Goal: Information Seeking & Learning: Learn about a topic

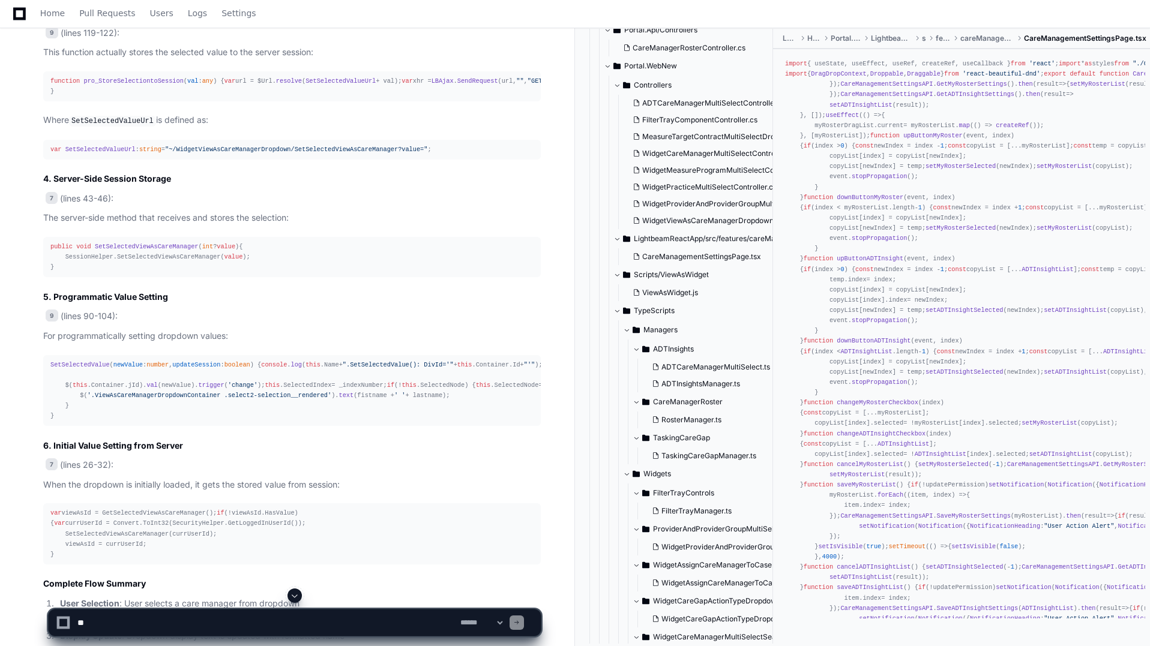
scroll to position [4113, 0]
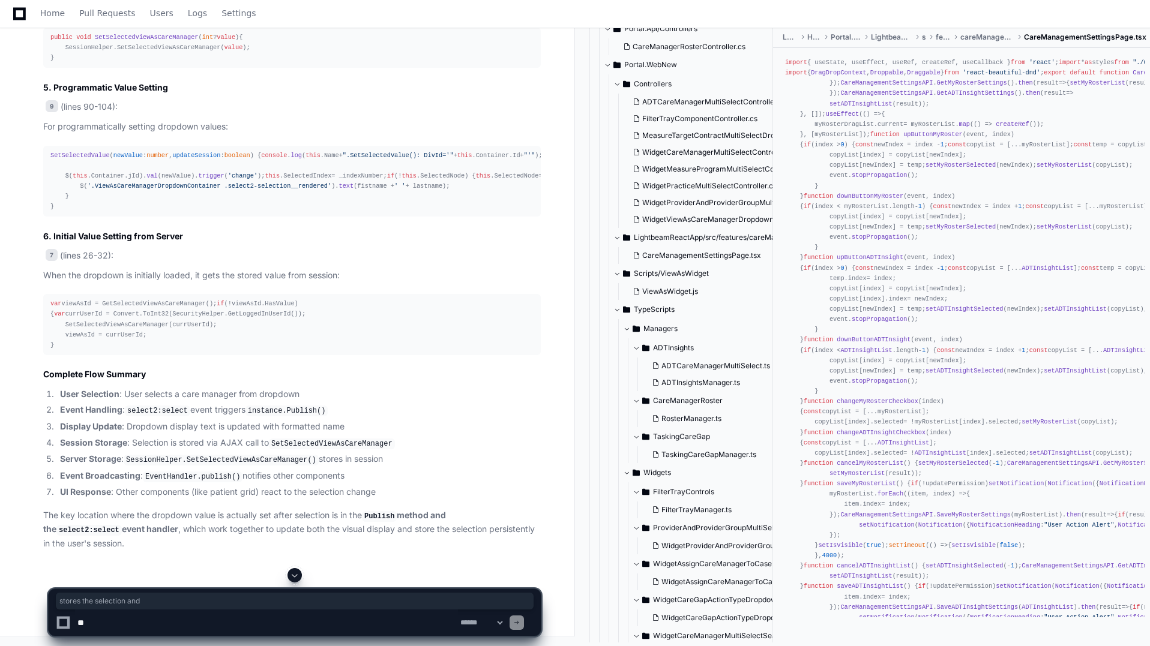
drag, startPoint x: 126, startPoint y: 375, endPoint x: 226, endPoint y: 375, distance: 99.6
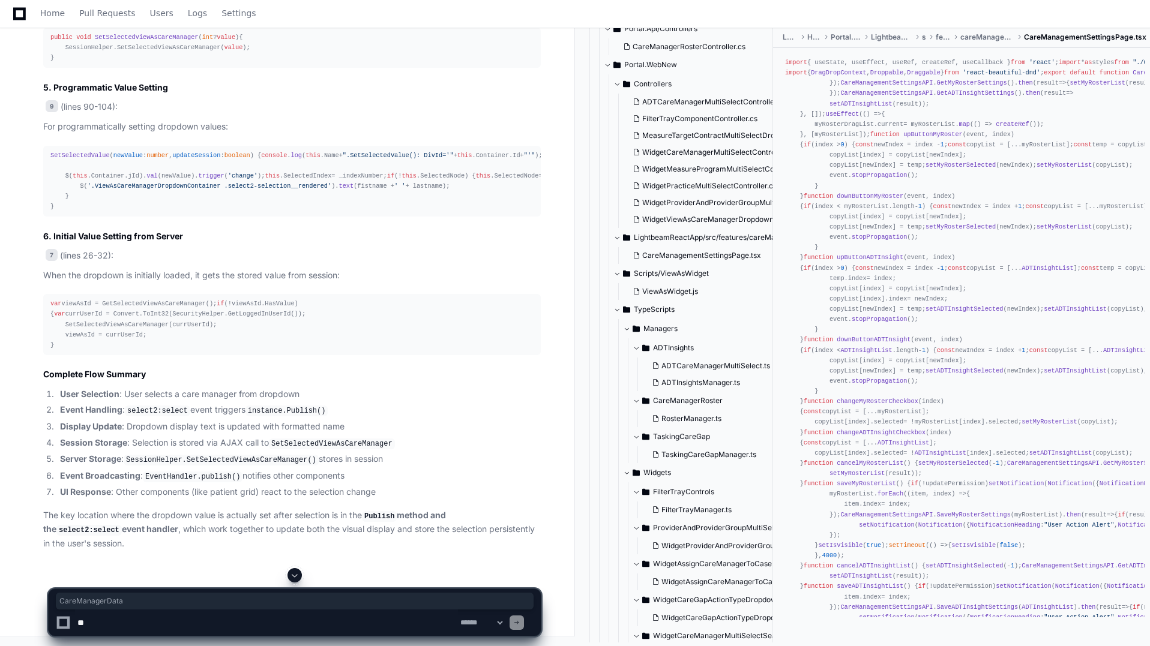
drag, startPoint x: 65, startPoint y: 413, endPoint x: 335, endPoint y: 412, distance: 270.0
drag, startPoint x: 71, startPoint y: 437, endPoint x: 260, endPoint y: 435, distance: 189.0
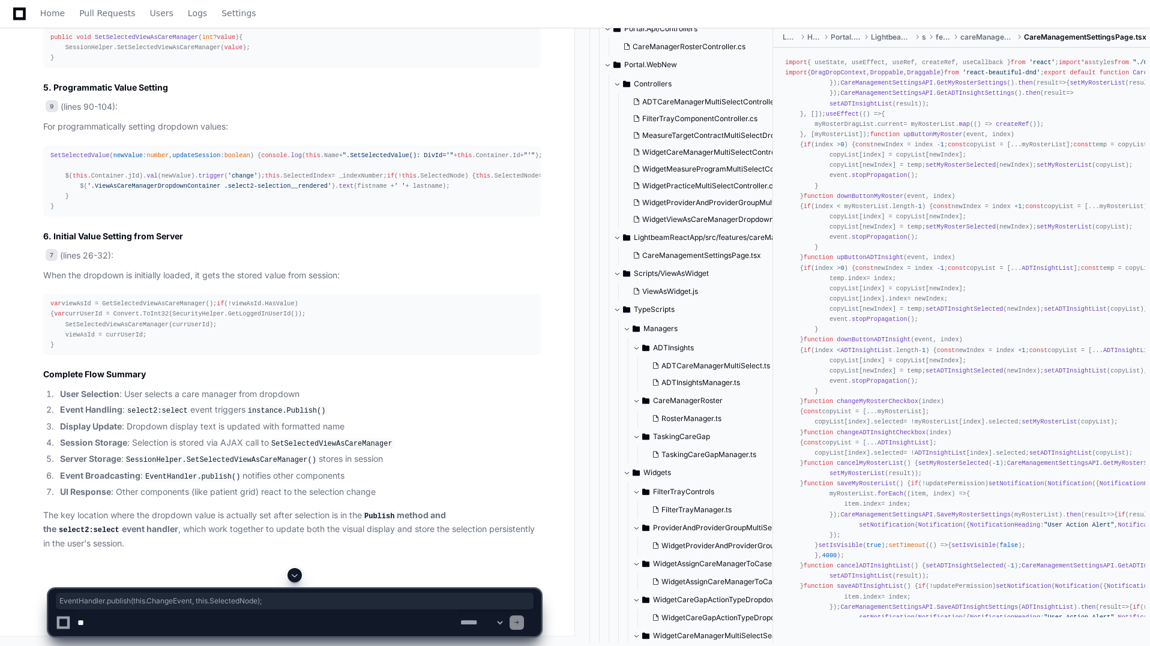
copy div "EventHandler . publish ( this . ChangeEvent , this . SelectedNode );"
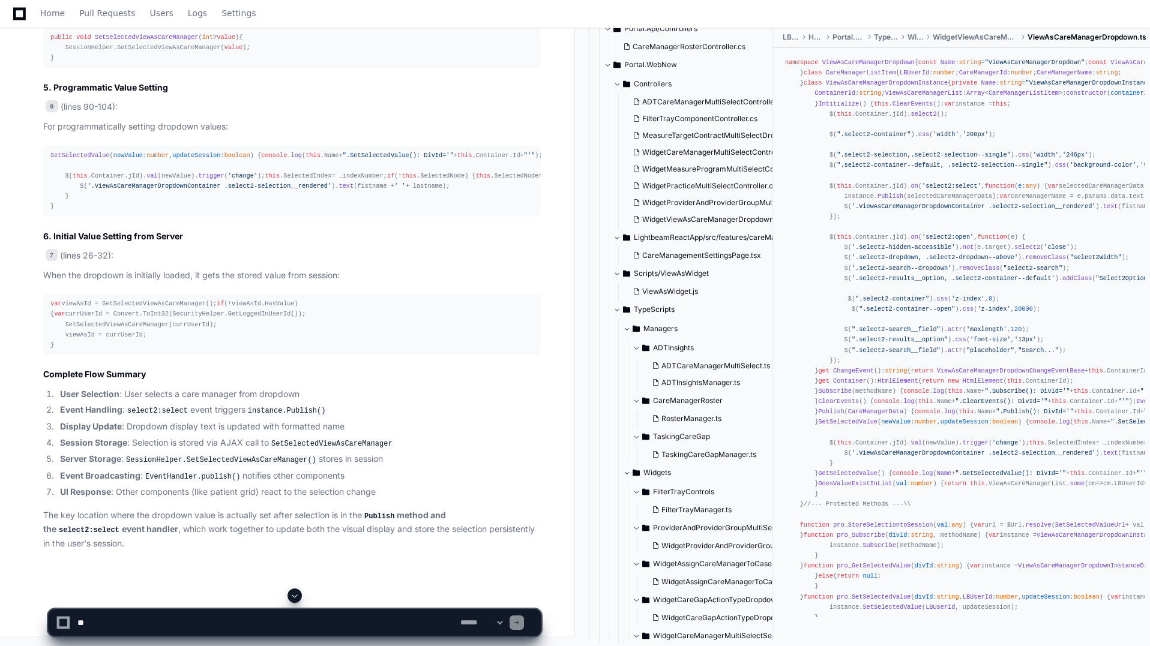
scroll to position [4833, 0]
click at [409, 283] on p "When the dropdown is initially loaded, it gets the stored value from session:" at bounding box center [291, 276] width 497 height 14
click at [204, 623] on textarea at bounding box center [266, 623] width 383 height 26
paste textarea "**********"
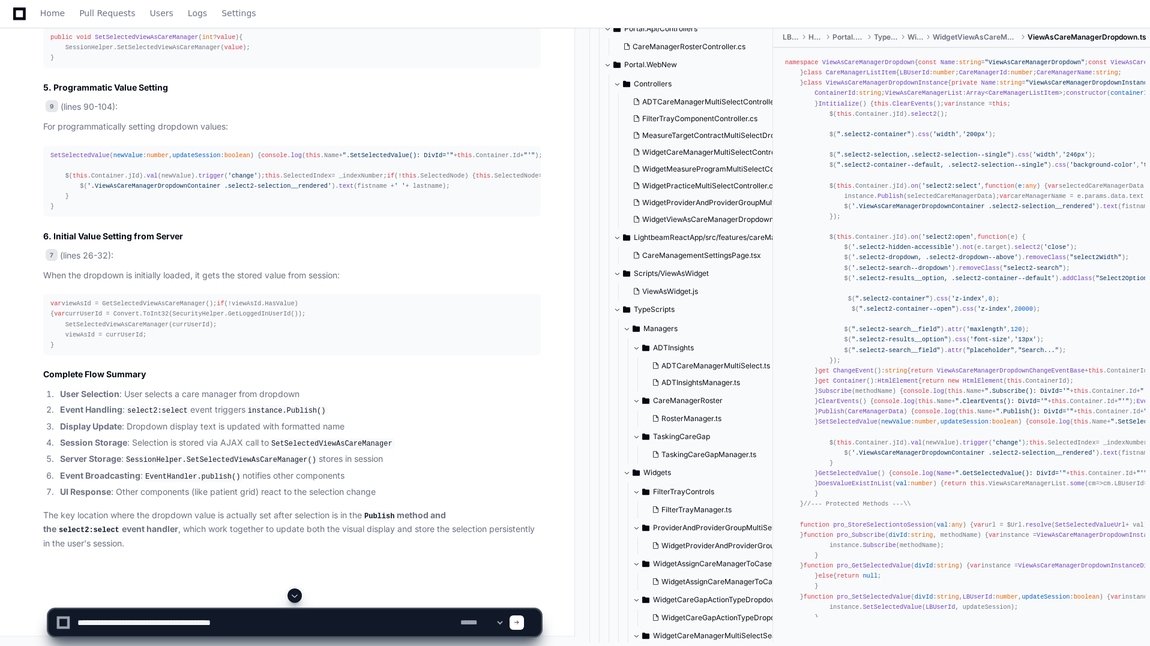
type textarea "**********"
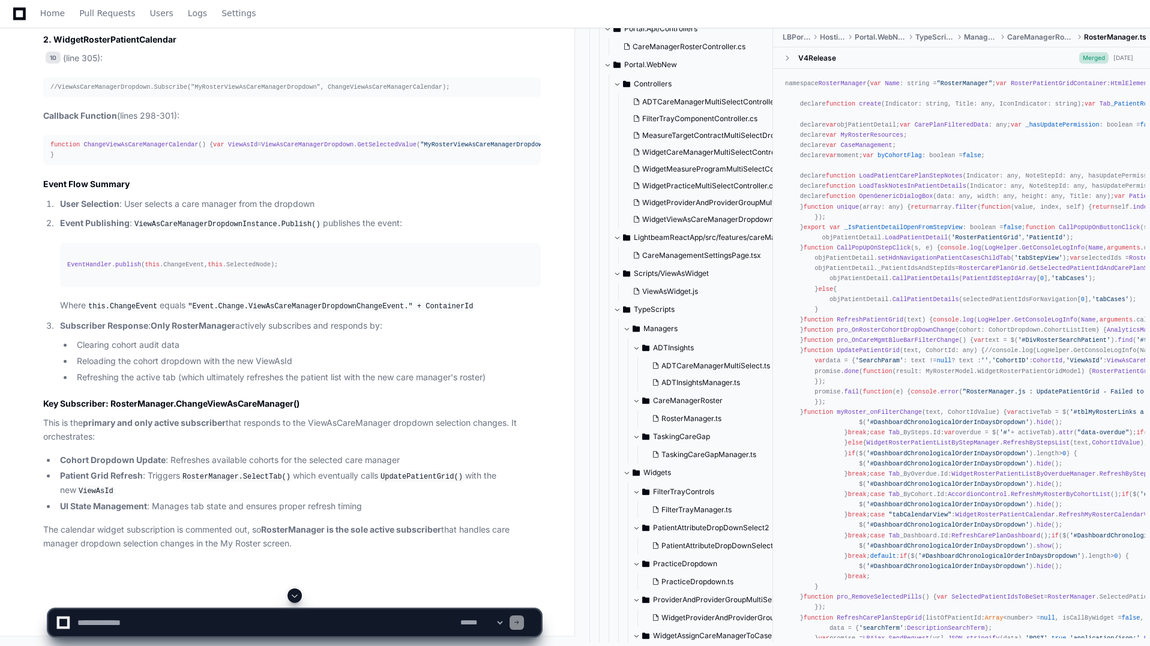
scroll to position [6123, 0]
